Goal: Task Accomplishment & Management: Complete application form

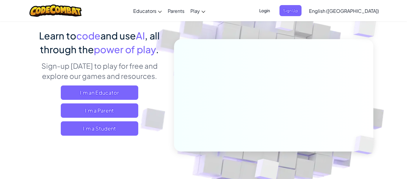
scroll to position [42, 0]
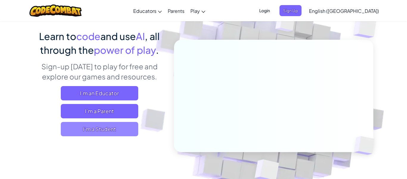
click at [124, 128] on span "I'm a Student" at bounding box center [100, 129] width 78 height 14
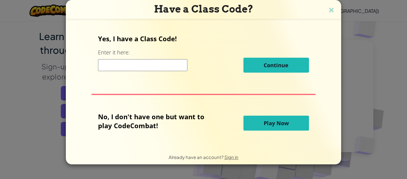
click at [177, 64] on input at bounding box center [142, 65] width 89 height 12
click at [293, 118] on button "Play Now" at bounding box center [277, 122] width 66 height 15
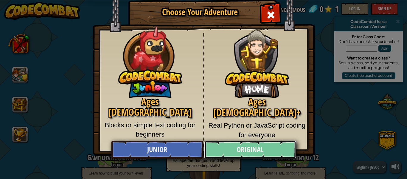
click at [272, 149] on link "Original" at bounding box center [250, 149] width 92 height 18
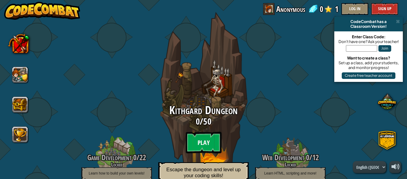
click at [207, 144] on btn "Play" at bounding box center [204, 141] width 36 height 21
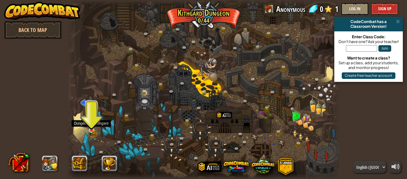
click at [90, 125] on img at bounding box center [92, 124] width 4 height 4
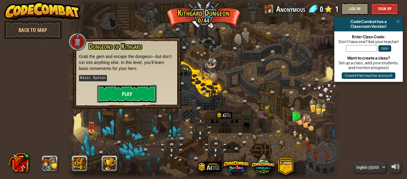
click at [115, 96] on button "Play" at bounding box center [127, 94] width 60 height 18
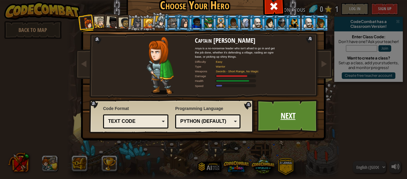
click at [263, 117] on link "Next" at bounding box center [288, 115] width 62 height 33
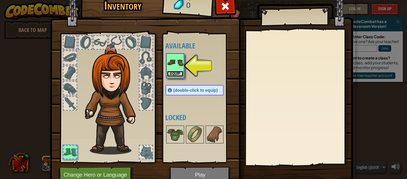
click at [174, 71] on button "Equip" at bounding box center [175, 74] width 17 height 6
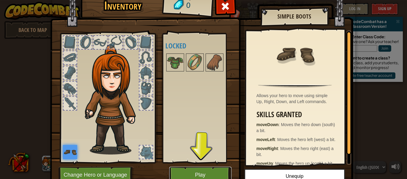
click at [206, 174] on button "Play" at bounding box center [200, 174] width 62 height 16
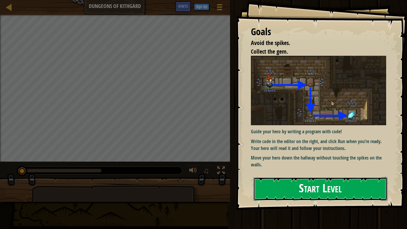
click at [370, 178] on button "Start Level" at bounding box center [321, 189] width 134 height 24
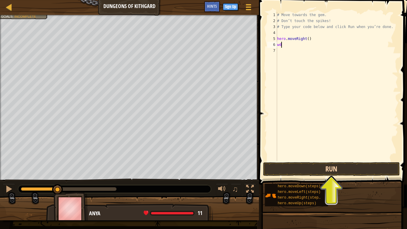
scroll to position [3, 0]
type textarea "w"
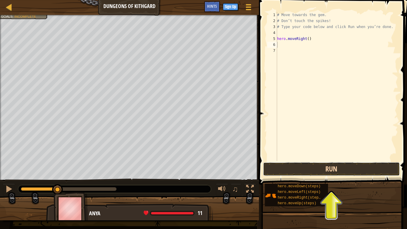
click at [311, 168] on button "Run" at bounding box center [331, 169] width 137 height 14
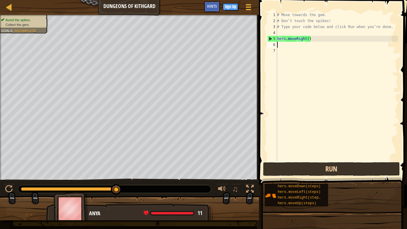
type textarea "h"
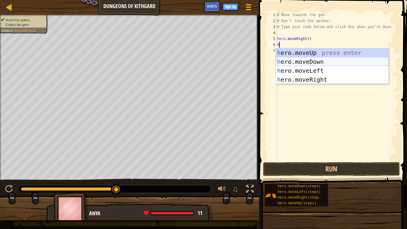
click at [329, 63] on div "h ero.moveUp press enter h ero.moveDown press enter h ero.moveLeft press enter …" at bounding box center [332, 75] width 113 height 54
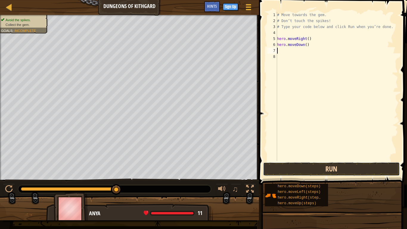
click at [337, 167] on button "Run" at bounding box center [331, 169] width 137 height 14
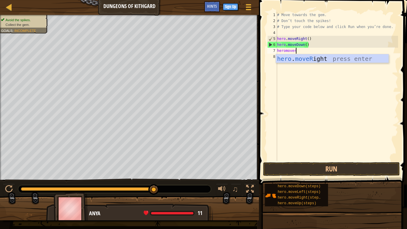
type textarea "heromove"
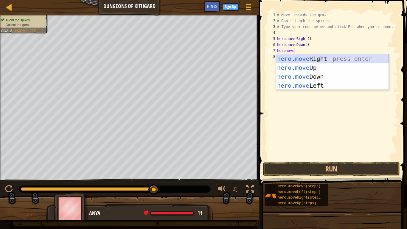
click at [320, 55] on div "hero . move Right press enter hero . move Up press enter hero . move Down press…" at bounding box center [332, 81] width 113 height 54
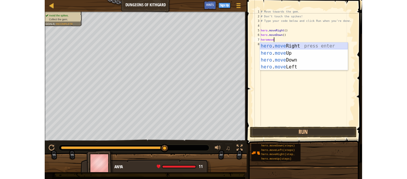
scroll to position [3, 0]
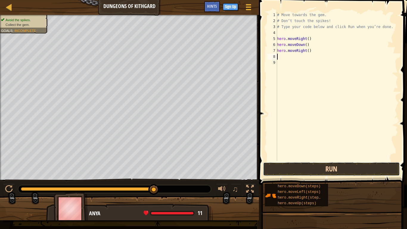
click at [310, 169] on button "Run" at bounding box center [331, 169] width 137 height 14
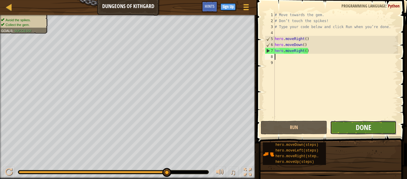
click at [361, 127] on span "Done" at bounding box center [364, 127] width 16 height 10
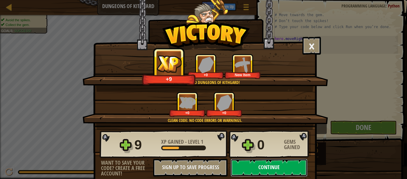
click at [283, 165] on button "Continue" at bounding box center [269, 167] width 77 height 18
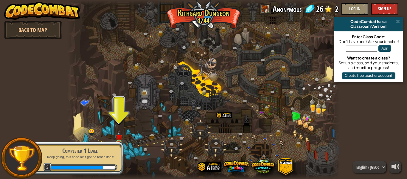
click at [118, 138] on div "Completed 1 Level Keep going, this code ain't gonna teach itself! 2" at bounding box center [77, 158] width 94 height 42
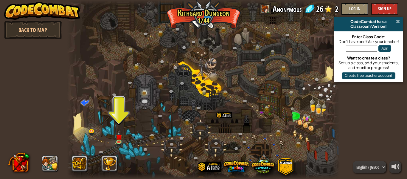
click at [398, 23] on span at bounding box center [398, 21] width 4 height 5
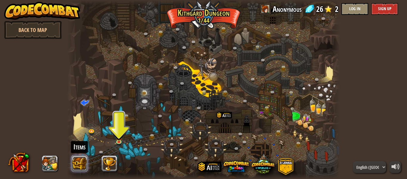
click at [83, 162] on button at bounding box center [80, 163] width 16 height 16
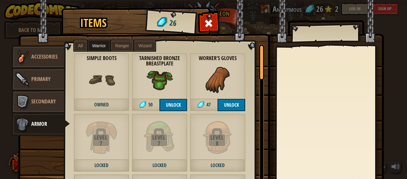
click at [147, 44] on span "Wizard" at bounding box center [145, 45] width 13 height 5
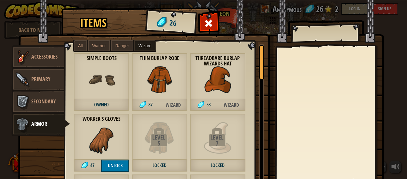
click at [124, 42] on label "Ranger" at bounding box center [122, 45] width 22 height 11
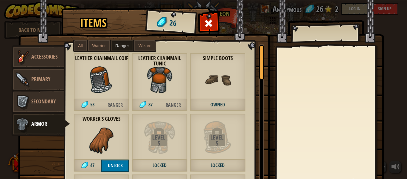
click at [104, 45] on span "Warrior" at bounding box center [98, 45] width 13 height 5
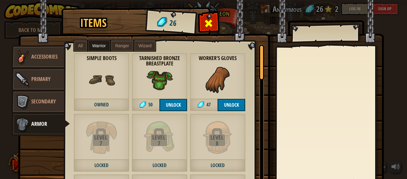
click at [207, 16] on div at bounding box center [208, 25] width 19 height 19
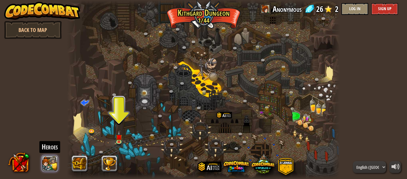
click at [51, 161] on button at bounding box center [50, 163] width 16 height 16
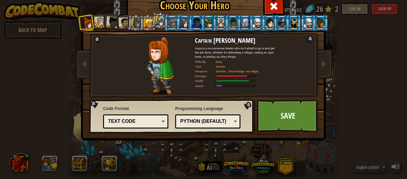
click at [173, 24] on div at bounding box center [172, 23] width 9 height 10
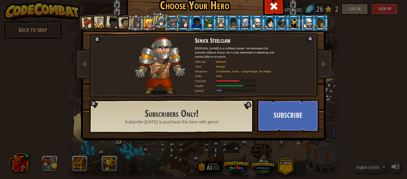
click at [162, 22] on div at bounding box center [160, 21] width 11 height 11
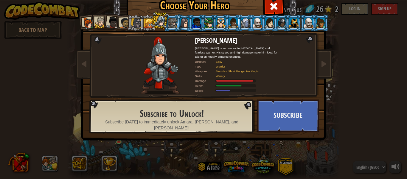
click at [151, 20] on div at bounding box center [149, 23] width 10 height 10
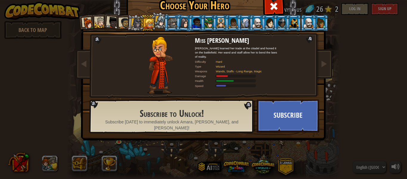
click at [136, 22] on div at bounding box center [136, 23] width 10 height 10
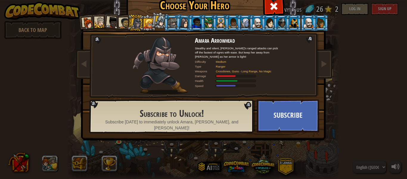
click at [121, 22] on div at bounding box center [124, 23] width 11 height 11
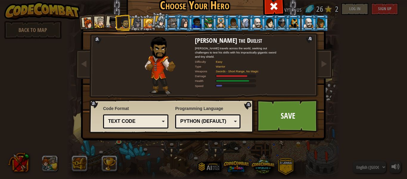
click at [112, 21] on div at bounding box center [112, 23] width 12 height 12
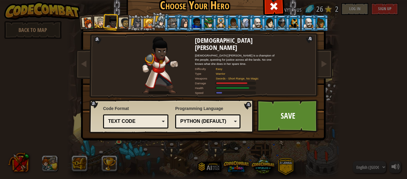
click at [100, 21] on div at bounding box center [100, 22] width 11 height 11
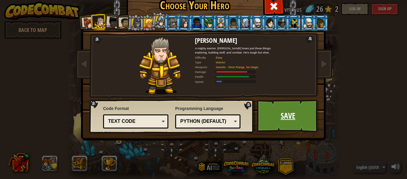
click at [299, 123] on link "Save" at bounding box center [288, 115] width 62 height 33
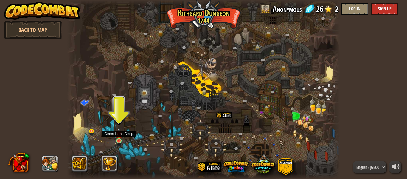
click at [118, 136] on img at bounding box center [119, 134] width 6 height 14
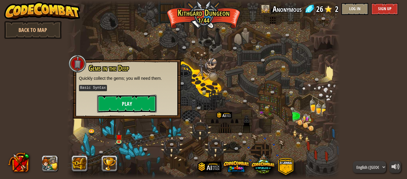
click at [117, 108] on button "Play" at bounding box center [127, 103] width 60 height 18
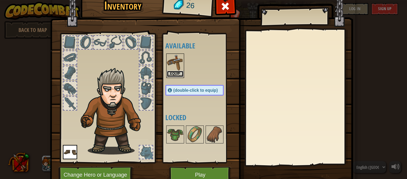
click at [177, 71] on button "Equip" at bounding box center [175, 74] width 17 height 6
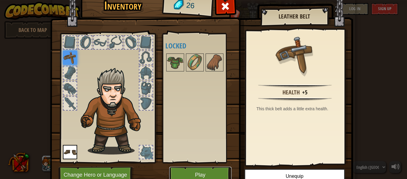
click at [199, 174] on button "Play" at bounding box center [200, 174] width 62 height 16
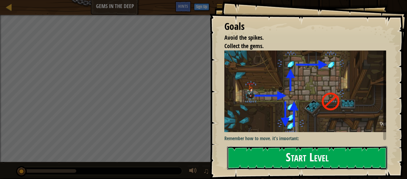
click at [263, 165] on button "Start Level" at bounding box center [307, 158] width 160 height 24
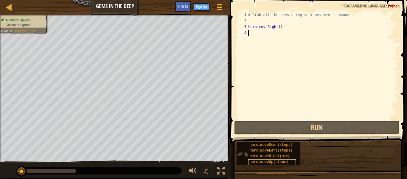
click at [260, 163] on span "hero.moveUp(steps)" at bounding box center [269, 161] width 39 height 4
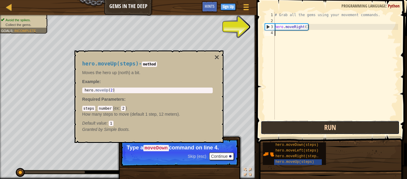
click at [326, 126] on button "Run" at bounding box center [330, 127] width 139 height 14
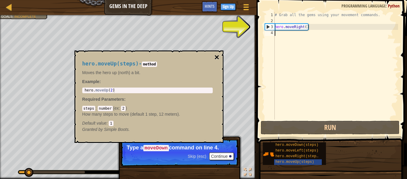
click at [218, 55] on button "×" at bounding box center [216, 57] width 5 height 8
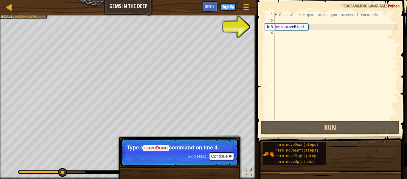
click at [298, 33] on div "# Grab all the gems using your movement commands. hero . moveRight ( )" at bounding box center [336, 71] width 125 height 119
click at [299, 36] on div "# Grab all the gems using your movement commands. hero . moveRight ( )" at bounding box center [336, 71] width 125 height 119
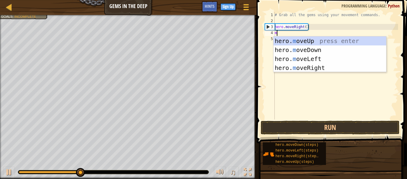
scroll to position [3, 0]
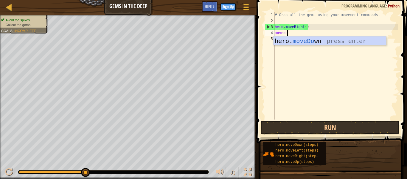
type textarea "movedown"
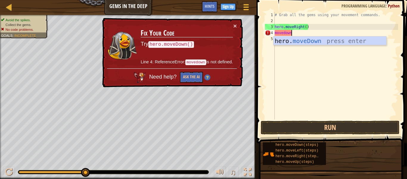
click at [343, 44] on div "hero. moveDown press enter" at bounding box center [330, 49] width 113 height 27
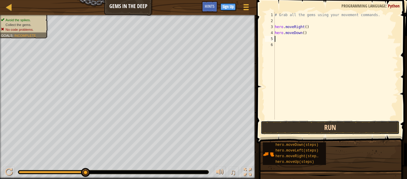
click at [326, 120] on button "Run" at bounding box center [330, 127] width 139 height 14
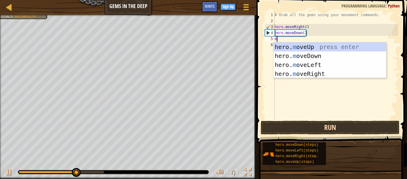
type textarea "mov"
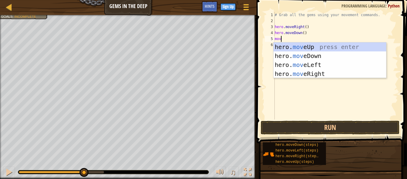
click at [322, 47] on div "hero. mov eUp press enter hero. mov eDown press enter hero. mov eLeft press ent…" at bounding box center [330, 69] width 113 height 54
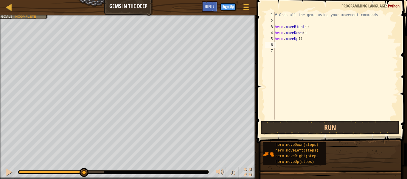
scroll to position [3, 0]
click at [322, 123] on button "Run" at bounding box center [330, 127] width 139 height 14
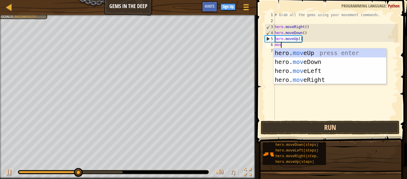
type textarea "move"
click at [326, 52] on div "hero. move Up press enter hero. move Down press enter hero. move Left press ent…" at bounding box center [330, 75] width 113 height 54
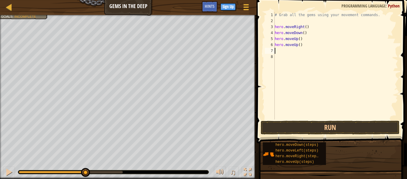
scroll to position [3, 0]
click at [327, 126] on button "Run" at bounding box center [330, 127] width 139 height 14
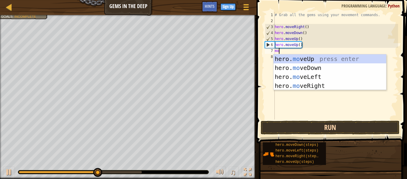
type textarea "mov"
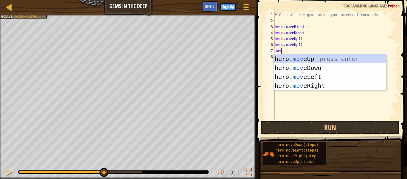
click at [322, 86] on div "hero. mov eUp press enter hero. mov eDown press enter hero. mov eLeft press ent…" at bounding box center [330, 81] width 113 height 54
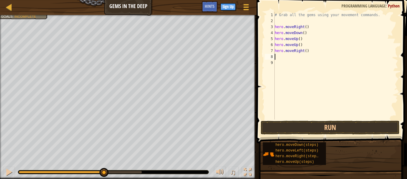
scroll to position [3, 0]
click at [321, 125] on button "Run" at bounding box center [330, 127] width 139 height 14
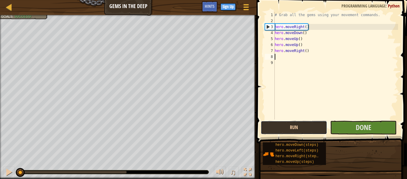
click at [317, 128] on button "Run" at bounding box center [294, 127] width 66 height 14
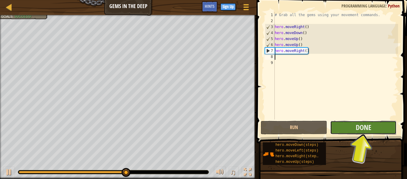
click at [384, 124] on button "Done" at bounding box center [363, 127] width 66 height 14
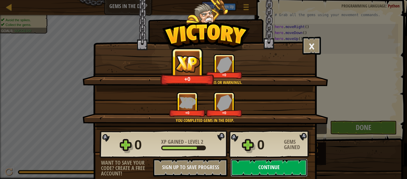
click at [286, 172] on button "Continue" at bounding box center [269, 167] width 77 height 18
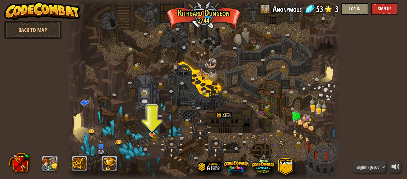
click at [152, 132] on img at bounding box center [152, 127] width 6 height 14
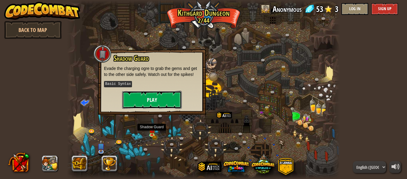
click at [171, 98] on button "Play" at bounding box center [152, 100] width 60 height 18
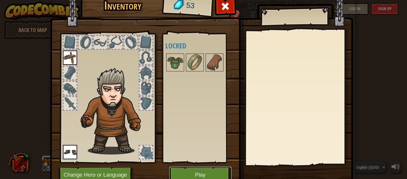
click at [183, 171] on button "Play" at bounding box center [200, 174] width 62 height 16
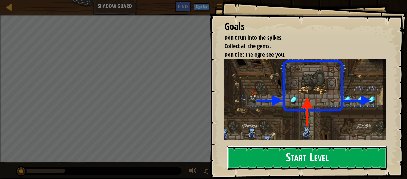
click at [330, 156] on button "Start Level" at bounding box center [307, 158] width 160 height 24
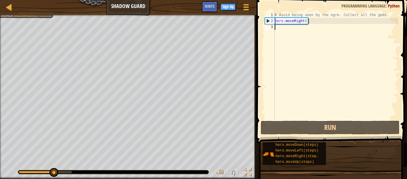
scroll to position [3, 0]
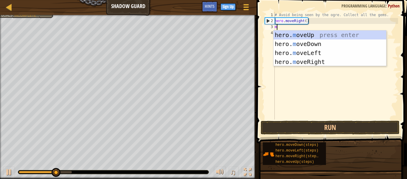
type textarea "mo"
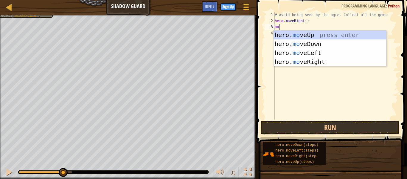
click at [321, 63] on div "hero. mo veUp press enter hero. mo veDown press enter hero. mo veLeft press ent…" at bounding box center [330, 57] width 113 height 54
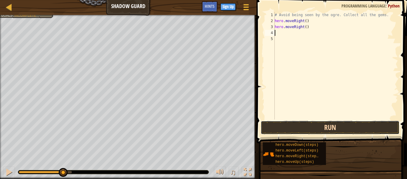
click at [315, 127] on button "Run" at bounding box center [330, 127] width 139 height 14
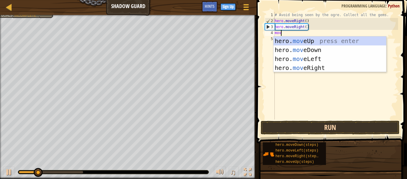
type textarea "move"
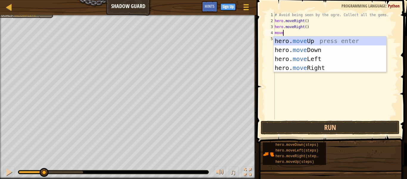
click at [323, 66] on div "hero. move Up press enter hero. move Down press enter hero. move Left press ent…" at bounding box center [330, 63] width 113 height 54
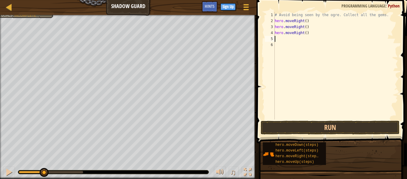
scroll to position [3, 0]
click at [323, 125] on button "Run" at bounding box center [330, 127] width 139 height 14
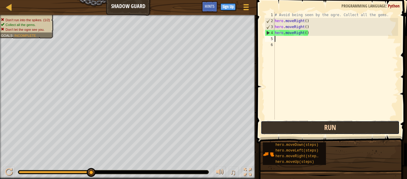
click at [341, 123] on button "Run" at bounding box center [330, 127] width 139 height 14
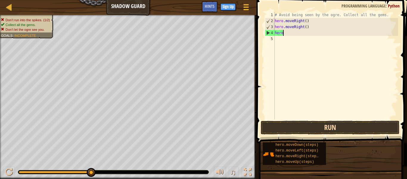
type textarea "h"
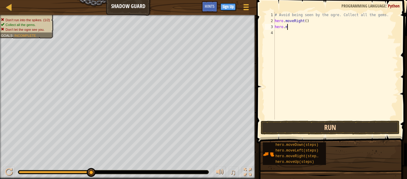
type textarea "h"
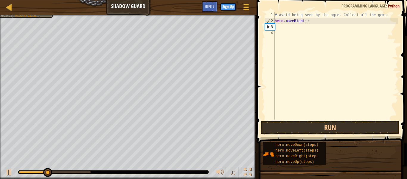
click at [296, 33] on div "# Avoid being seen by the ogre. Collect all the gems. hero . moveRight ( )" at bounding box center [336, 71] width 125 height 119
click at [300, 31] on div "# Avoid being seen by the ogre. Collect all the gems. hero . moveRight ( )" at bounding box center [336, 71] width 125 height 119
click at [306, 30] on div "# Avoid being seen by the ogre. Collect all the gems. hero . moveRight ( )" at bounding box center [336, 71] width 125 height 119
click at [311, 32] on div "# Avoid being seen by the ogre. Collect all the gems. hero . moveRight ( )" at bounding box center [336, 71] width 125 height 119
type textarea "w"
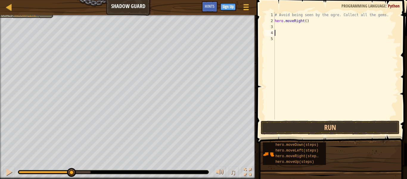
click at [280, 26] on div "# Avoid being seen by the ogre. Collect all the gems. hero . moveRight ( )" at bounding box center [336, 71] width 125 height 119
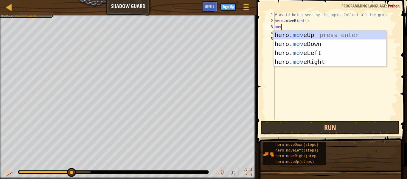
type textarea "move"
click at [339, 32] on div "hero. move Up press enter hero. move Down press enter hero. move Left press ent…" at bounding box center [330, 57] width 113 height 54
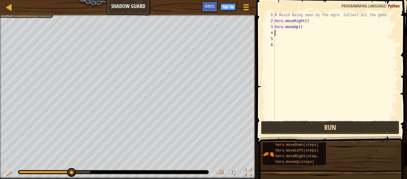
click at [362, 129] on button "Run" at bounding box center [330, 127] width 139 height 14
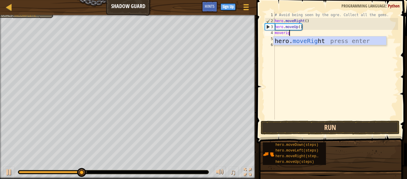
type textarea "moveright"
click at [329, 36] on div "hero. moveRight press enter" at bounding box center [330, 49] width 113 height 27
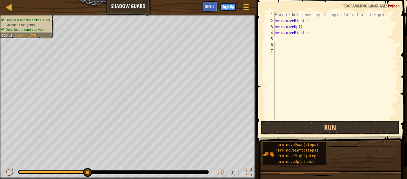
scroll to position [3, 0]
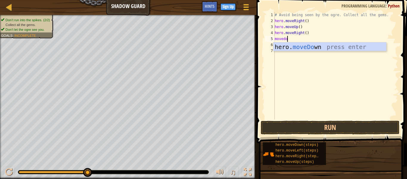
type textarea "movedown"
click at [322, 49] on div "hero. moveDown press enter" at bounding box center [330, 55] width 113 height 27
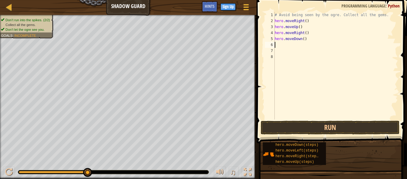
scroll to position [3, 0]
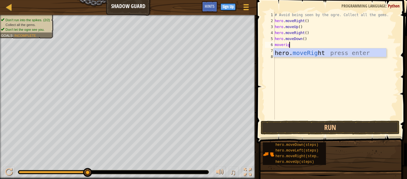
type textarea "moveright"
click at [331, 52] on div "hero. moveRight press enter" at bounding box center [330, 61] width 113 height 27
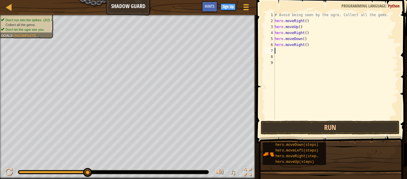
scroll to position [3, 0]
click at [329, 121] on button "Run" at bounding box center [330, 127] width 139 height 14
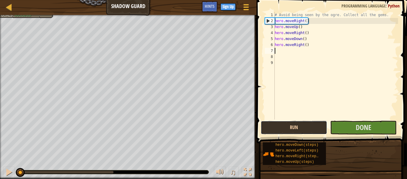
click at [311, 125] on button "Run" at bounding box center [294, 127] width 66 height 14
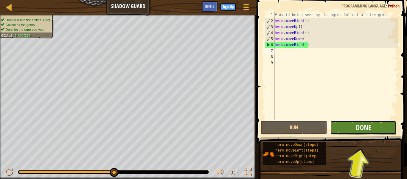
click at [376, 132] on button "Done" at bounding box center [363, 127] width 66 height 14
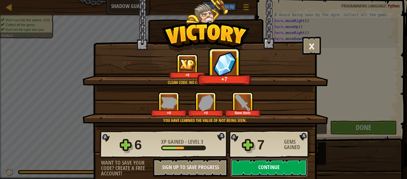
click at [290, 165] on button "Continue" at bounding box center [269, 167] width 77 height 18
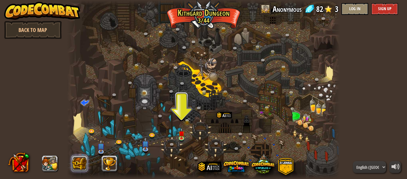
click at [80, 160] on button at bounding box center [80, 163] width 16 height 16
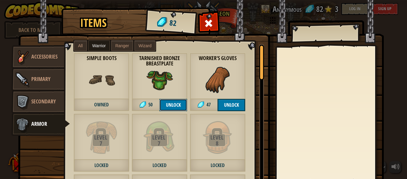
click at [174, 106] on button "Unlock" at bounding box center [173, 105] width 28 height 12
click at [169, 108] on button "Confirm" at bounding box center [173, 105] width 28 height 12
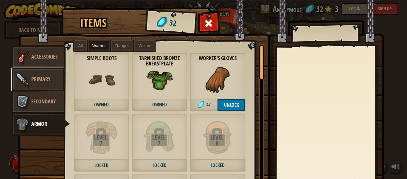
click at [53, 81] on link "Primary" at bounding box center [37, 79] width 53 height 24
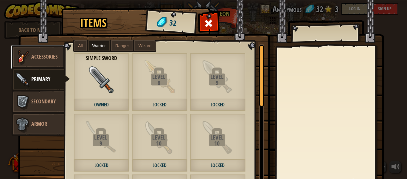
click at [23, 57] on img at bounding box center [22, 57] width 18 height 18
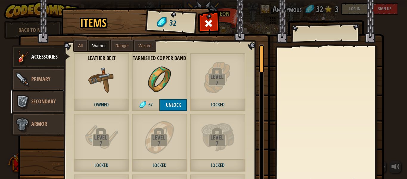
click at [32, 105] on span "Secondary" at bounding box center [43, 100] width 24 height 7
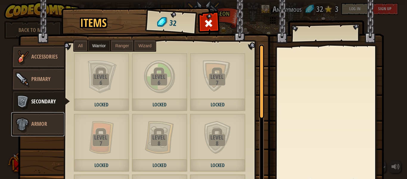
click at [25, 124] on img at bounding box center [22, 124] width 18 height 18
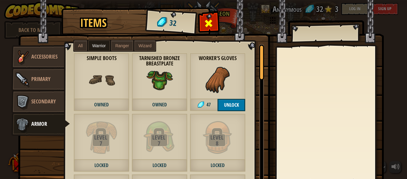
click at [214, 25] on div at bounding box center [208, 25] width 19 height 19
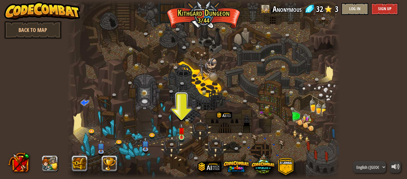
click at [183, 137] on img at bounding box center [182, 130] width 6 height 14
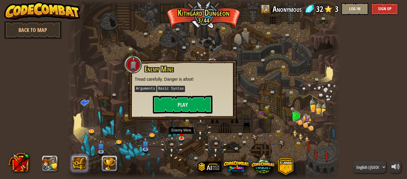
click at [77, 167] on button at bounding box center [80, 163] width 16 height 16
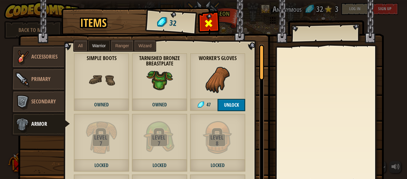
click at [207, 26] on span at bounding box center [209, 23] width 10 height 10
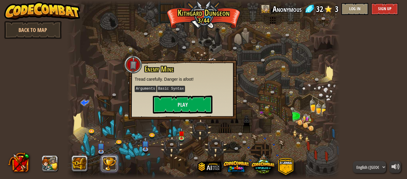
click at [111, 160] on button at bounding box center [110, 163] width 16 height 16
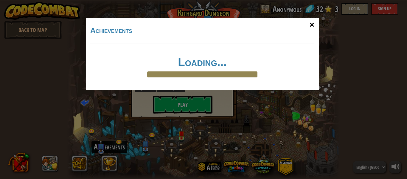
click at [306, 26] on div "×" at bounding box center [312, 24] width 14 height 17
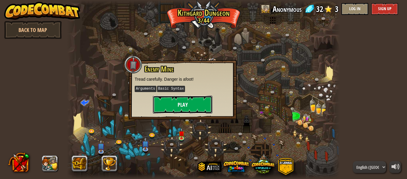
click at [169, 100] on button "Play" at bounding box center [183, 104] width 60 height 18
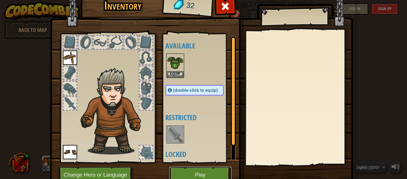
click at [202, 178] on button "Play" at bounding box center [200, 174] width 62 height 16
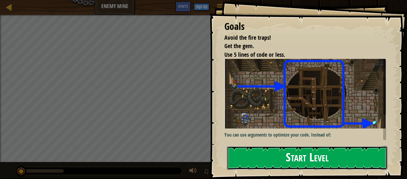
click at [256, 154] on button "Start Level" at bounding box center [307, 158] width 160 height 24
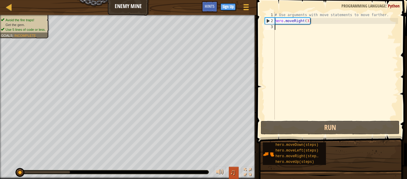
click at [234, 168] on span "♫" at bounding box center [233, 171] width 6 height 9
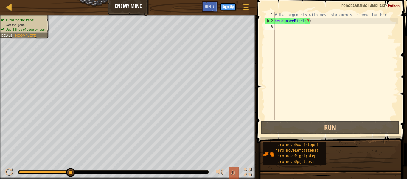
scroll to position [3, 0]
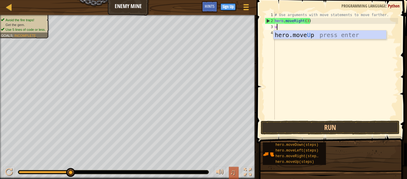
type textarea "up"
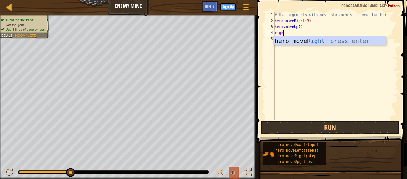
scroll to position [3, 1]
type textarea "right"
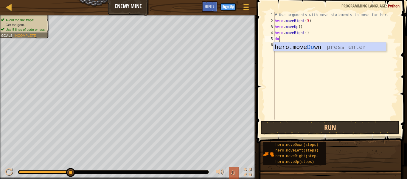
type textarea "down"
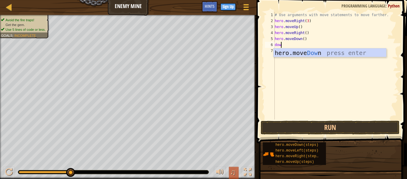
type textarea "down"
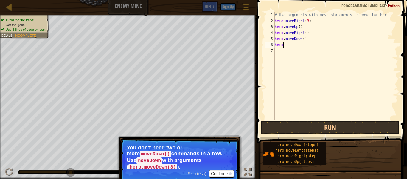
type textarea "h"
click at [332, 129] on button "Run" at bounding box center [330, 127] width 139 height 14
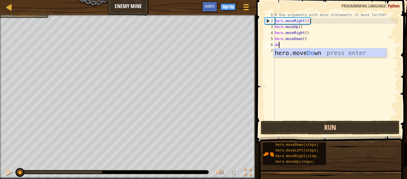
type textarea "down"
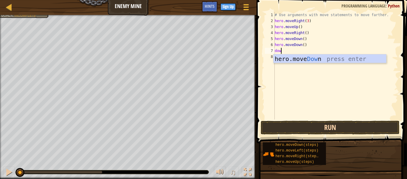
type textarea "down"
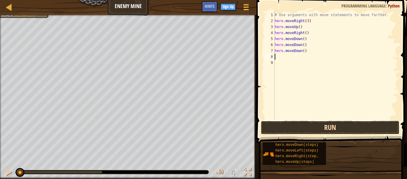
click at [353, 132] on button "Run" at bounding box center [330, 127] width 139 height 14
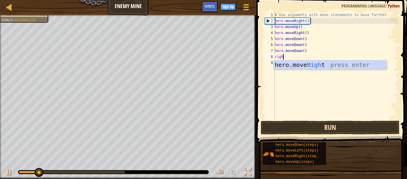
type textarea "right"
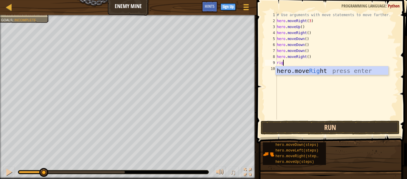
scroll to position [3, 1]
type textarea "right"
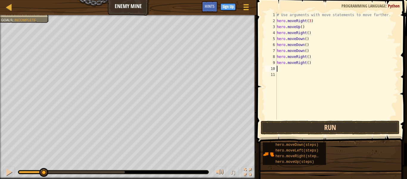
scroll to position [3, 0]
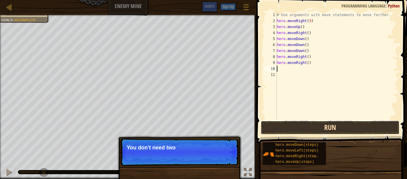
click at [328, 126] on button "Run" at bounding box center [330, 127] width 139 height 14
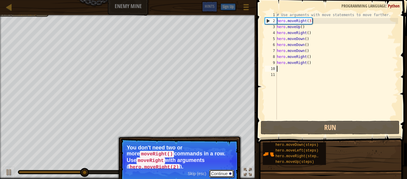
click at [220, 171] on button "Continue" at bounding box center [221, 173] width 25 height 8
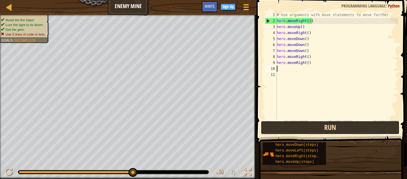
click at [343, 123] on button "Run" at bounding box center [330, 127] width 139 height 14
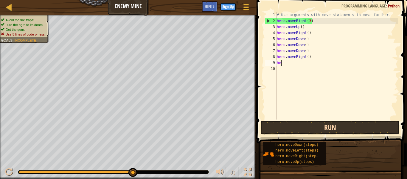
type textarea "h"
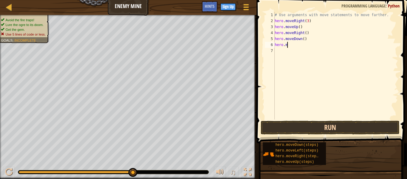
type textarea "h"
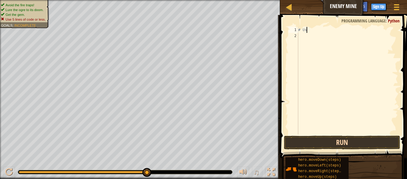
type textarea "#"
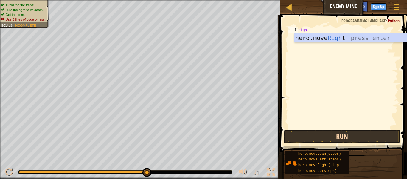
type textarea "right"
click at [370, 41] on div "hero.move Right press enter" at bounding box center [350, 46] width 113 height 27
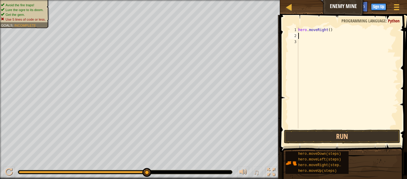
scroll to position [3, 0]
click at [326, 31] on div "hero . moveRight ( )" at bounding box center [347, 83] width 101 height 113
click at [333, 29] on div "hero . moveRight ( )" at bounding box center [347, 83] width 101 height 113
click at [329, 32] on div "hero . moveRight ( )" at bounding box center [347, 83] width 101 height 113
type textarea "hero.moveRight(3)"
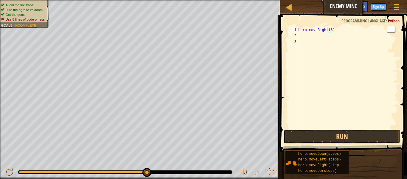
scroll to position [3, 5]
click at [307, 35] on div "hero . moveRight ( 3 )" at bounding box center [347, 83] width 101 height 113
type textarea "u"
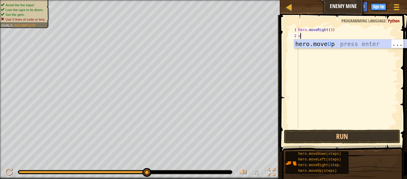
click at [335, 44] on div "hero.move U p press enter" at bounding box center [350, 52] width 113 height 27
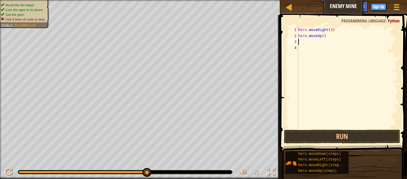
type textarea "r"
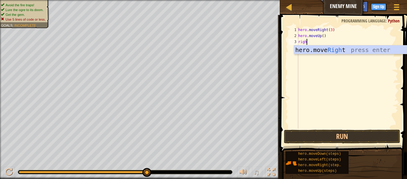
type textarea "right"
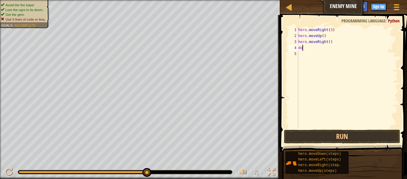
scroll to position [3, 0]
type textarea "d"
type textarea "do"
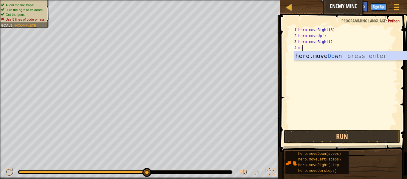
scroll to position [3, 0]
click at [371, 52] on div "hero.move Do wn press enter" at bounding box center [350, 64] width 113 height 27
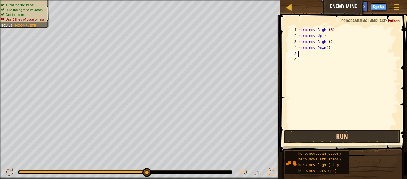
scroll to position [3, 0]
click at [330, 51] on div "hero . moveRight ( 3 ) hero . moveUp ( ) hero . moveRight ( ) hero . moveDown (…" at bounding box center [347, 83] width 101 height 113
type textarea "hero.moveDown(3)"
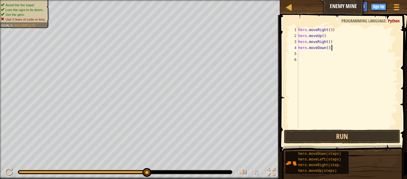
click at [309, 57] on div "hero . moveRight ( 3 ) hero . moveUp ( ) hero . moveRight ( ) hero . moveDown (…" at bounding box center [347, 83] width 101 height 113
click at [307, 53] on div "hero . moveRight ( 3 ) hero . moveUp ( ) hero . moveRight ( ) hero . moveDown (…" at bounding box center [347, 83] width 101 height 113
type textarea "R"
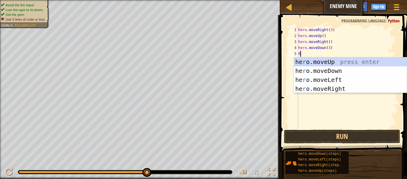
click at [345, 91] on div "he r o.moveUp press enter he r o.moveDown press enter he r o.moveLeft press ent…" at bounding box center [350, 84] width 113 height 54
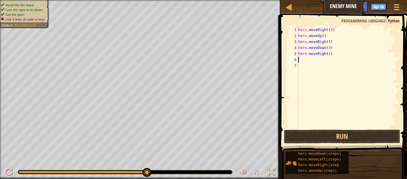
click at [328, 54] on div "hero . moveRight ( 3 ) hero . moveUp ( ) hero . moveRight ( ) hero . moveDown (…" at bounding box center [347, 83] width 101 height 113
click at [330, 55] on div "hero . moveRight ( 3 ) hero . moveUp ( ) hero . moveRight ( ) hero . moveDown (…" at bounding box center [347, 83] width 101 height 113
type textarea "hero.moveRight(3)"
click at [357, 137] on button "Run" at bounding box center [342, 136] width 116 height 14
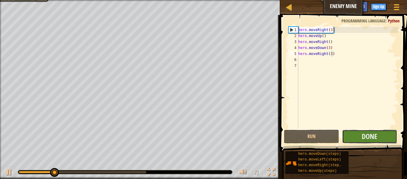
click at [354, 137] on button "Done" at bounding box center [369, 136] width 55 height 14
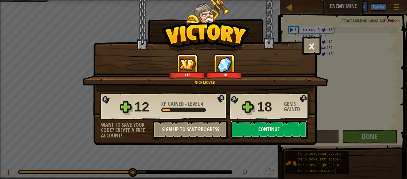
click at [261, 125] on button "Continue" at bounding box center [269, 129] width 77 height 18
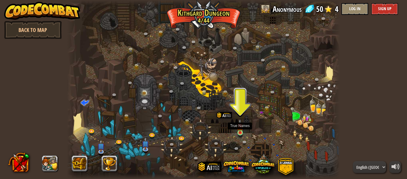
click at [241, 129] on img at bounding box center [240, 126] width 6 height 14
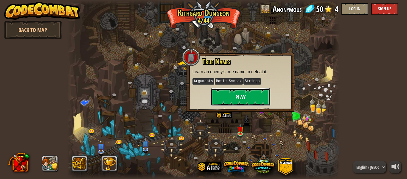
click at [243, 91] on button "Play" at bounding box center [241, 97] width 60 height 18
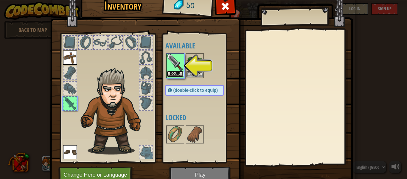
click at [180, 71] on button "Equip" at bounding box center [175, 74] width 17 height 6
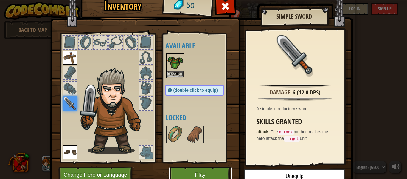
click at [210, 171] on button "Play" at bounding box center [200, 174] width 62 height 16
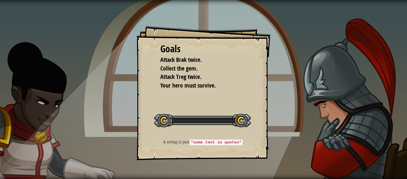
click at [261, 141] on p "A string is just "some text in quotes" ." at bounding box center [204, 141] width 120 height 7
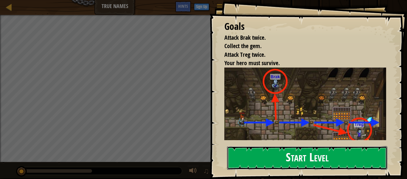
click at [306, 156] on button "Start Level" at bounding box center [307, 158] width 160 height 24
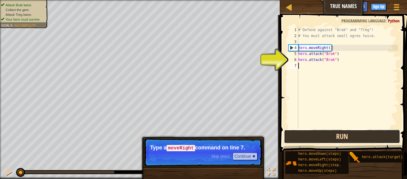
click at [350, 133] on button "Run" at bounding box center [342, 136] width 116 height 14
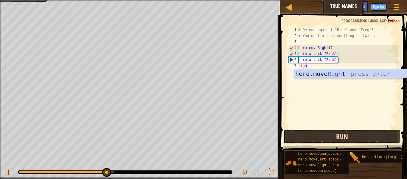
type textarea "right"
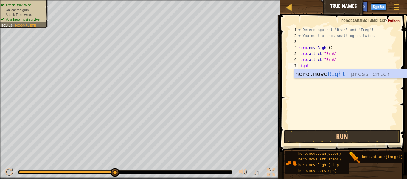
click at [359, 74] on div "hero.move Right press enter" at bounding box center [350, 82] width 113 height 27
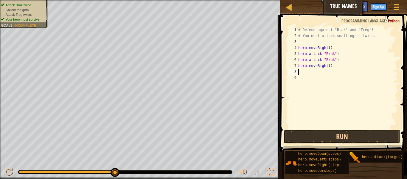
scroll to position [3, 0]
click at [328, 66] on div "# Defend against "Brak" and "Treg"! # You must attack small ogres twice. hero .…" at bounding box center [347, 83] width 101 height 113
click at [328, 67] on div "# Defend against "Brak" and "Treg"! # You must attack small ogres twice. hero .…" at bounding box center [347, 83] width 101 height 113
click at [332, 66] on div "# Defend against "Brak" and "Treg"! # You must attack small ogres twice. hero .…" at bounding box center [347, 83] width 101 height 113
click at [328, 67] on div "# Defend against "Brak" and "Treg"! # You must attack small ogres twice. hero .…" at bounding box center [347, 83] width 101 height 113
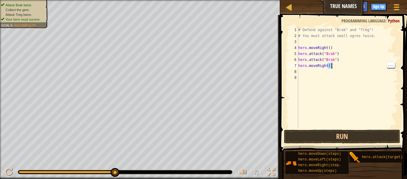
click at [328, 67] on div "# Defend against "Brak" and "Treg"! # You must attack small ogres twice. hero .…" at bounding box center [347, 83] width 101 height 113
click at [329, 67] on div "# Defend against "Brak" and "Treg"! # You must attack small ogres twice. hero .…" at bounding box center [347, 83] width 101 height 113
type textarea "hero.moveRight(4)"
click at [370, 136] on button "Run" at bounding box center [342, 136] width 116 height 14
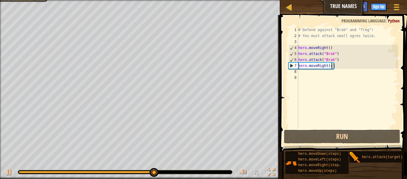
click at [321, 76] on div "# Defend against "Brak" and "Treg"! # You must attack small ogres twice. hero .…" at bounding box center [347, 83] width 101 height 113
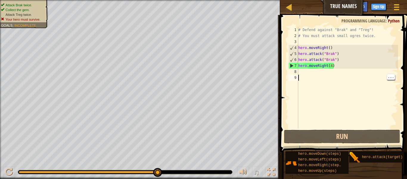
click at [325, 73] on div "# Defend against "Brak" and "Treg"! # You must attack small ogres twice. hero .…" at bounding box center [347, 83] width 101 height 113
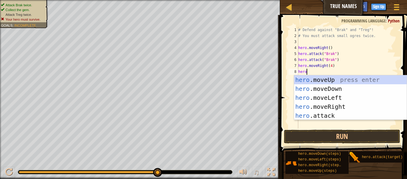
type textarea "hero."
click at [341, 120] on div "# Defend against "Brak" and "Treg"! # You must attack small ogres twice. hero .…" at bounding box center [347, 83] width 101 height 113
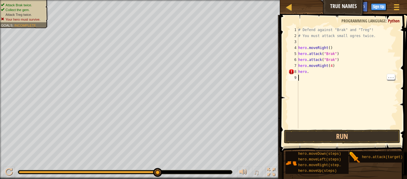
scroll to position [3, 0]
click at [312, 71] on div "# Defend against "Brak" and "Treg"! # You must attack small ogres twice. hero .…" at bounding box center [347, 83] width 101 height 113
type textarea "h"
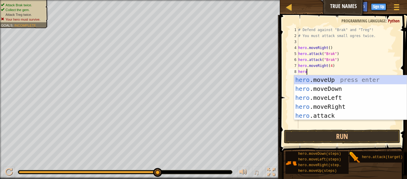
scroll to position [3, 1]
click at [333, 115] on div "hero .moveUp press enter hero .moveDown press enter hero .moveLeft press enter …" at bounding box center [350, 106] width 113 height 63
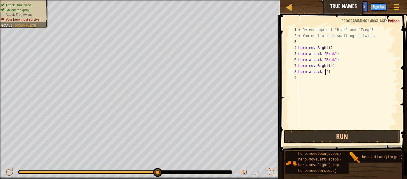
scroll to position [3, 4]
type textarea "hero.attack("Treg")"
click at [316, 75] on div "# Defend against "Brak" and "Treg"! # You must attack small ogres twice. hero .…" at bounding box center [347, 83] width 101 height 113
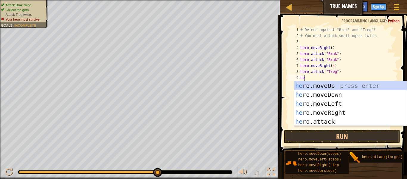
scroll to position [3, 1]
click at [339, 121] on div "hero .moveUp press enter hero .moveDown press enter hero .moveLeft press enter …" at bounding box center [350, 112] width 113 height 63
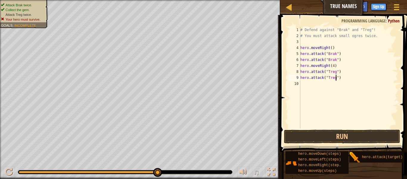
scroll to position [3, 5]
click at [356, 136] on button "Run" at bounding box center [342, 136] width 116 height 14
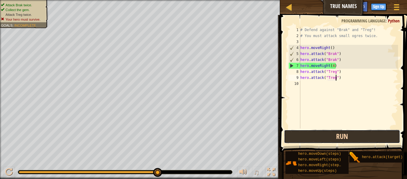
click at [360, 135] on button "Run" at bounding box center [342, 136] width 116 height 14
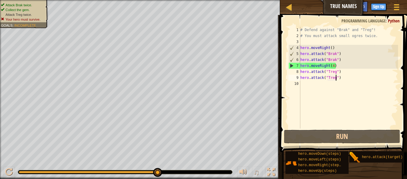
click at [333, 66] on div "# Defend against "Brak" and "Treg"! # You must attack small ogres twice. hero .…" at bounding box center [348, 83] width 99 height 113
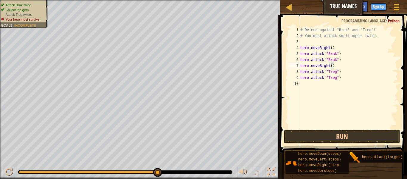
scroll to position [3, 5]
type textarea "hero.moveRight(2)"
click at [373, 134] on button "Run" at bounding box center [342, 136] width 116 height 14
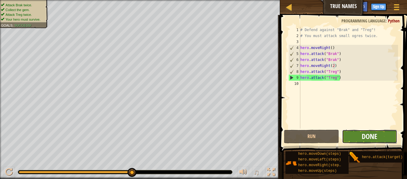
click at [377, 134] on span "Done" at bounding box center [370, 136] width 16 height 10
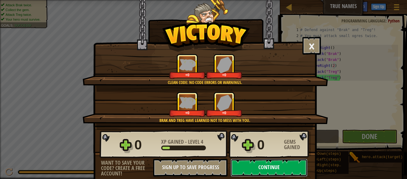
click at [292, 173] on button "Continue" at bounding box center [269, 167] width 77 height 18
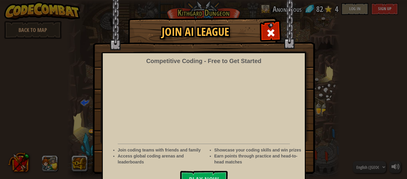
scroll to position [20, 0]
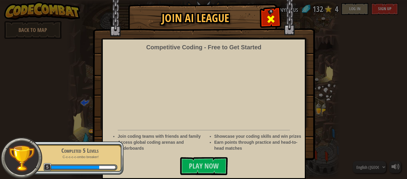
click at [269, 9] on div at bounding box center [270, 18] width 19 height 19
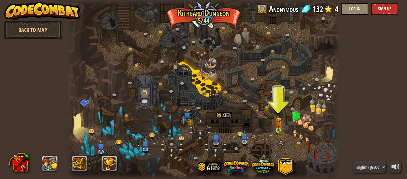
click at [277, 131] on img at bounding box center [278, 124] width 6 height 14
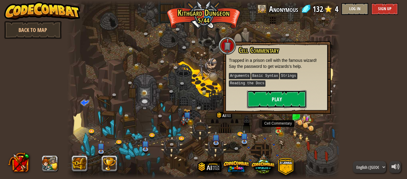
click at [286, 99] on button "Play" at bounding box center [277, 99] width 60 height 18
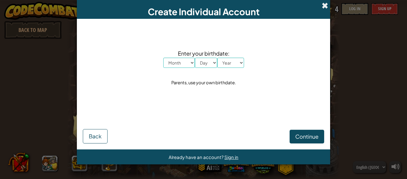
click at [324, 2] on span at bounding box center [325, 5] width 6 height 6
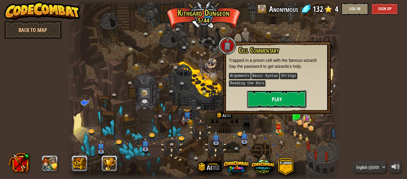
click at [295, 96] on button "Play" at bounding box center [277, 99] width 60 height 18
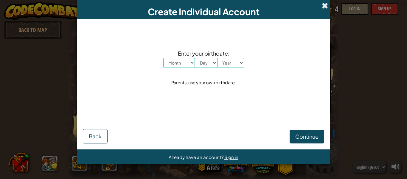
click at [324, 7] on span at bounding box center [325, 5] width 6 height 6
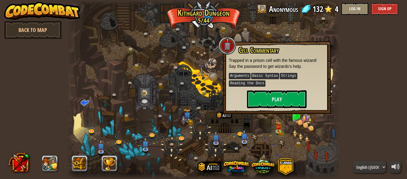
click at [325, 38] on div at bounding box center [203, 89] width 273 height 179
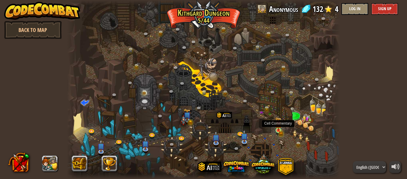
click at [277, 124] on img at bounding box center [279, 124] width 4 height 4
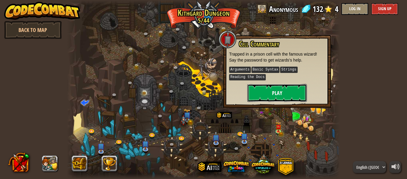
click at [259, 89] on button "Play" at bounding box center [277, 93] width 60 height 18
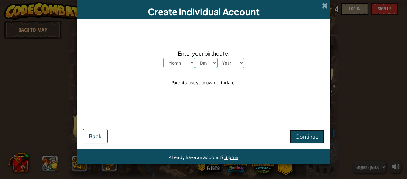
click at [299, 137] on span "Continue" at bounding box center [306, 136] width 23 height 7
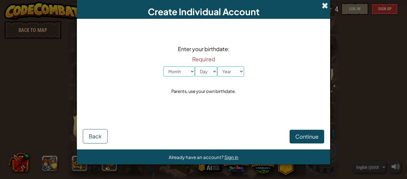
click at [322, 3] on span at bounding box center [325, 5] width 6 height 6
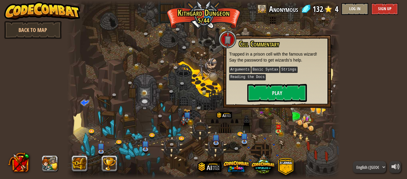
click at [194, 18] on div at bounding box center [203, 89] width 273 height 179
